Goal: Navigation & Orientation: Find specific page/section

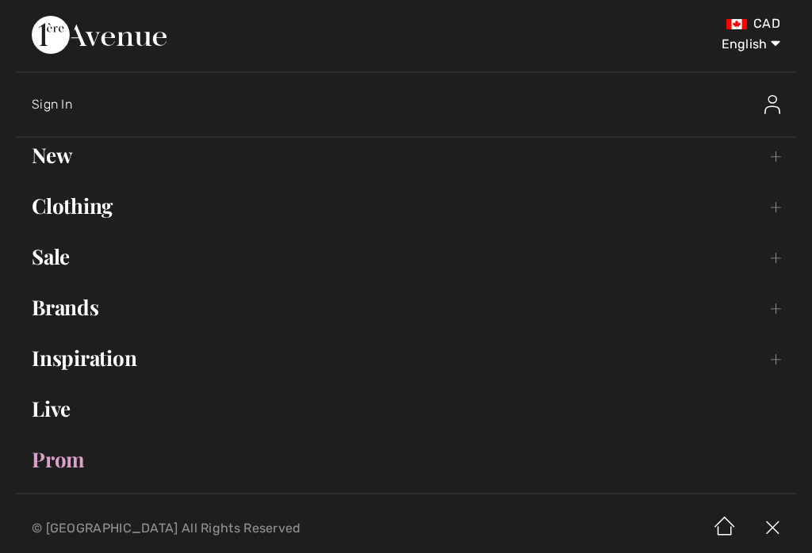
checkbox input "true"
click at [90, 323] on link "Brands Open submenu" at bounding box center [406, 307] width 780 height 35
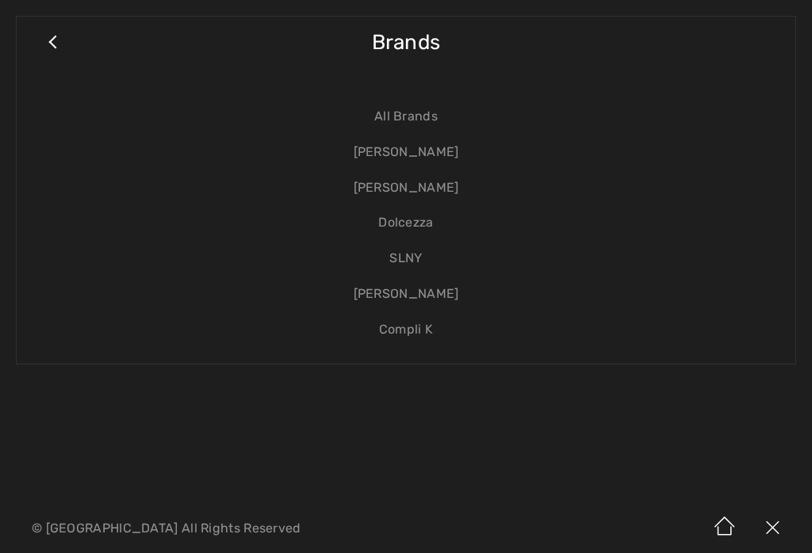
click at [456, 155] on link "[PERSON_NAME]" at bounding box center [406, 153] width 747 height 36
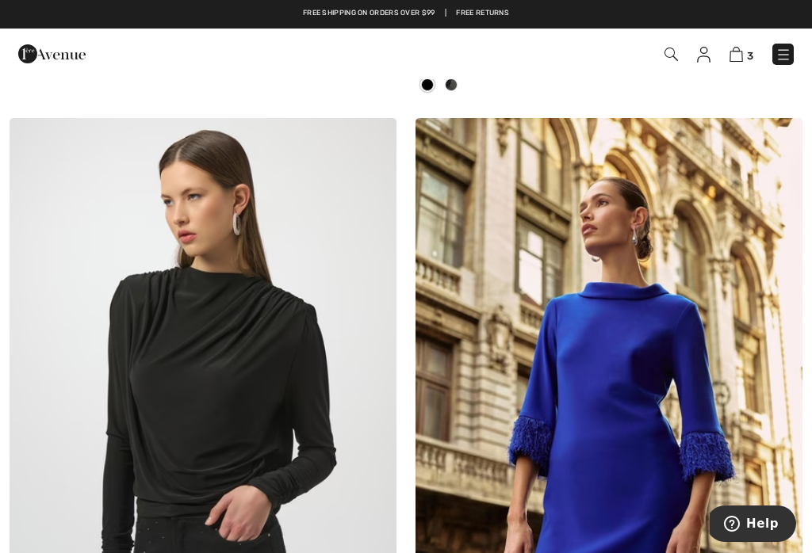
scroll to position [3673, 0]
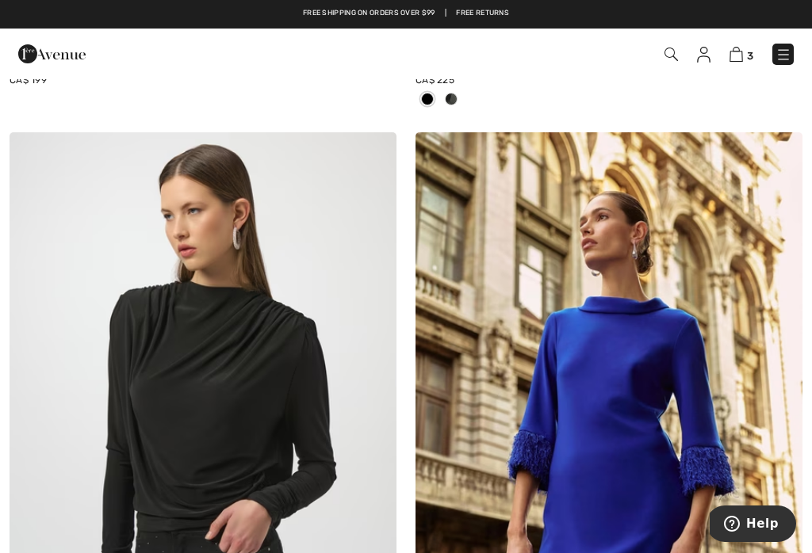
click at [789, 60] on img at bounding box center [783, 55] width 16 height 16
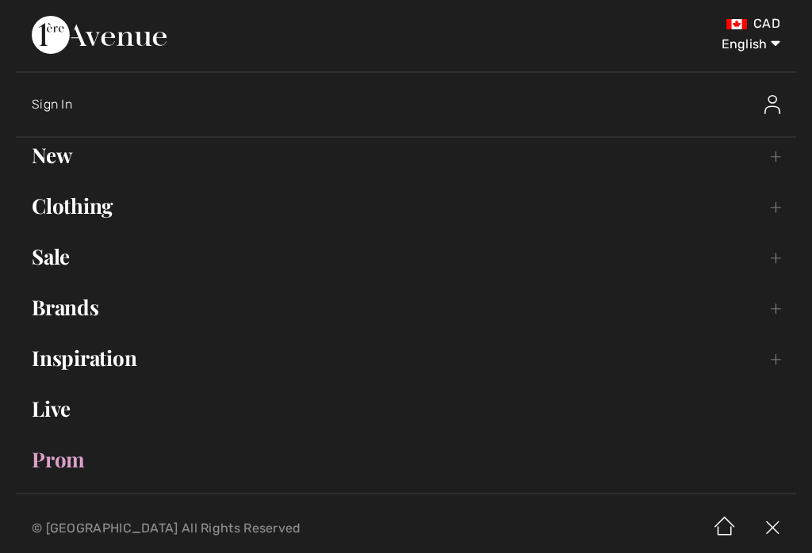
click at [107, 323] on link "Brands Open submenu" at bounding box center [406, 307] width 780 height 35
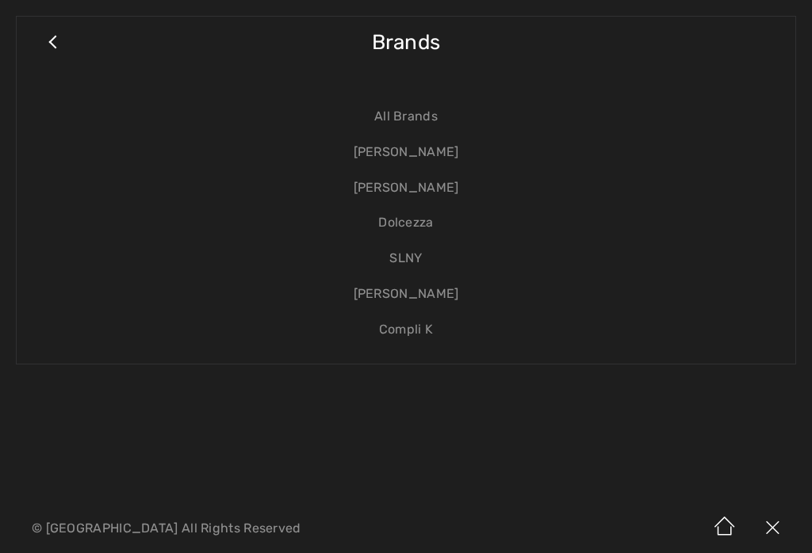
click at [434, 191] on link "[PERSON_NAME]" at bounding box center [406, 188] width 747 height 36
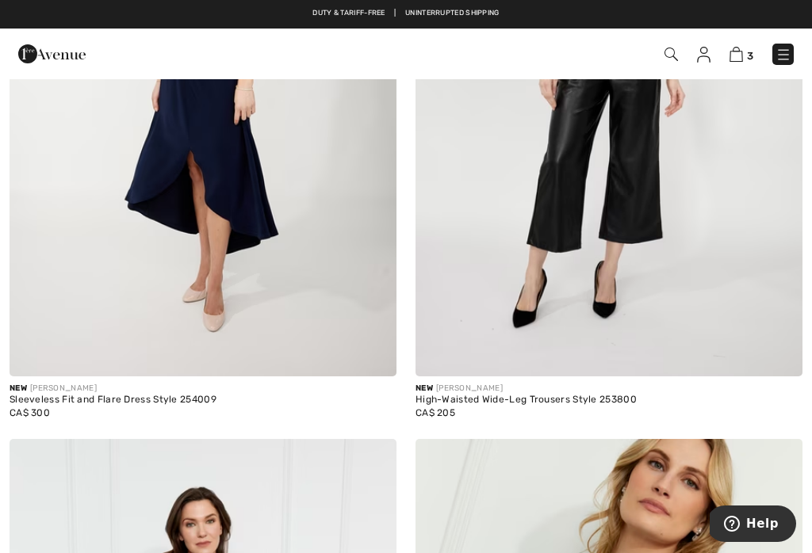
scroll to position [532, 0]
